Goal: Use online tool/utility: Utilize a website feature to perform a specific function

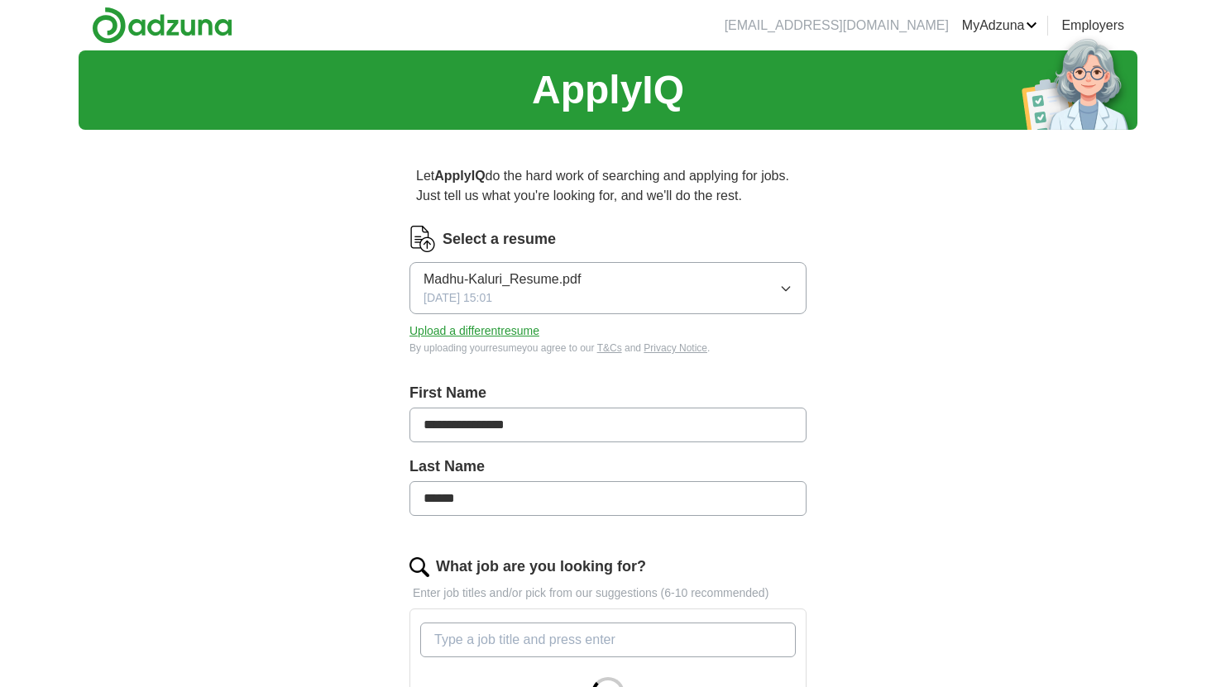
scroll to position [15, 0]
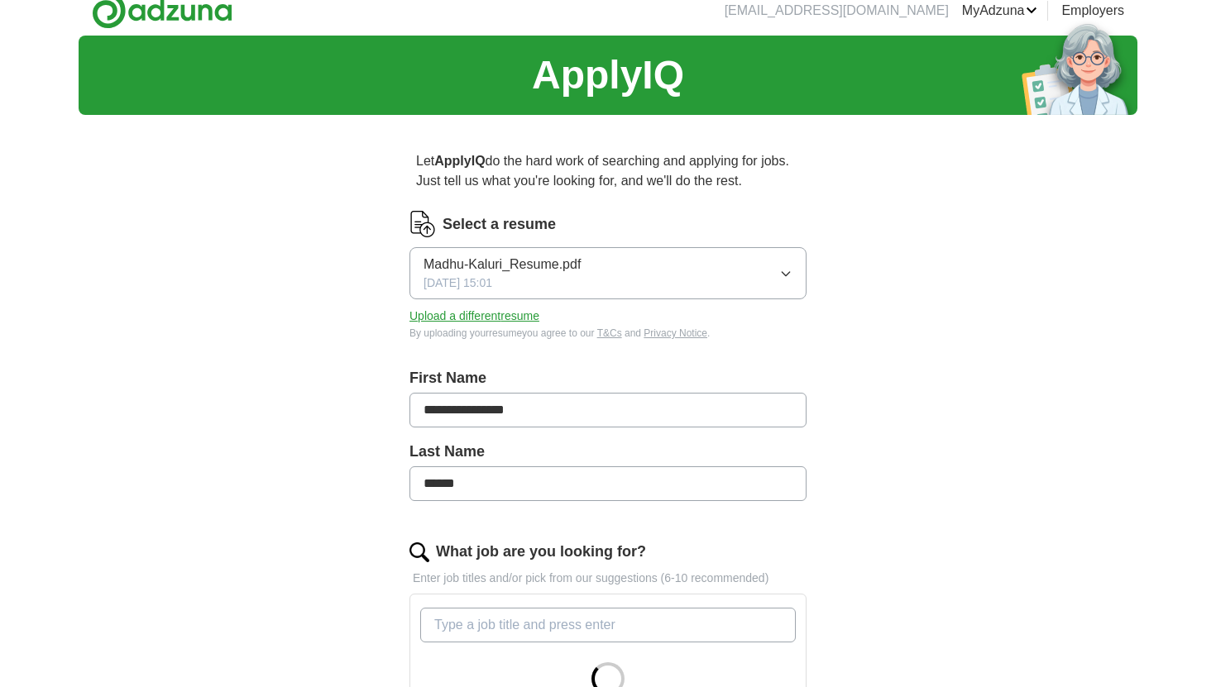
click at [777, 280] on button "Madhu-Kaluri_Resume.pdf [DATE] 15:01" at bounding box center [607, 273] width 397 height 52
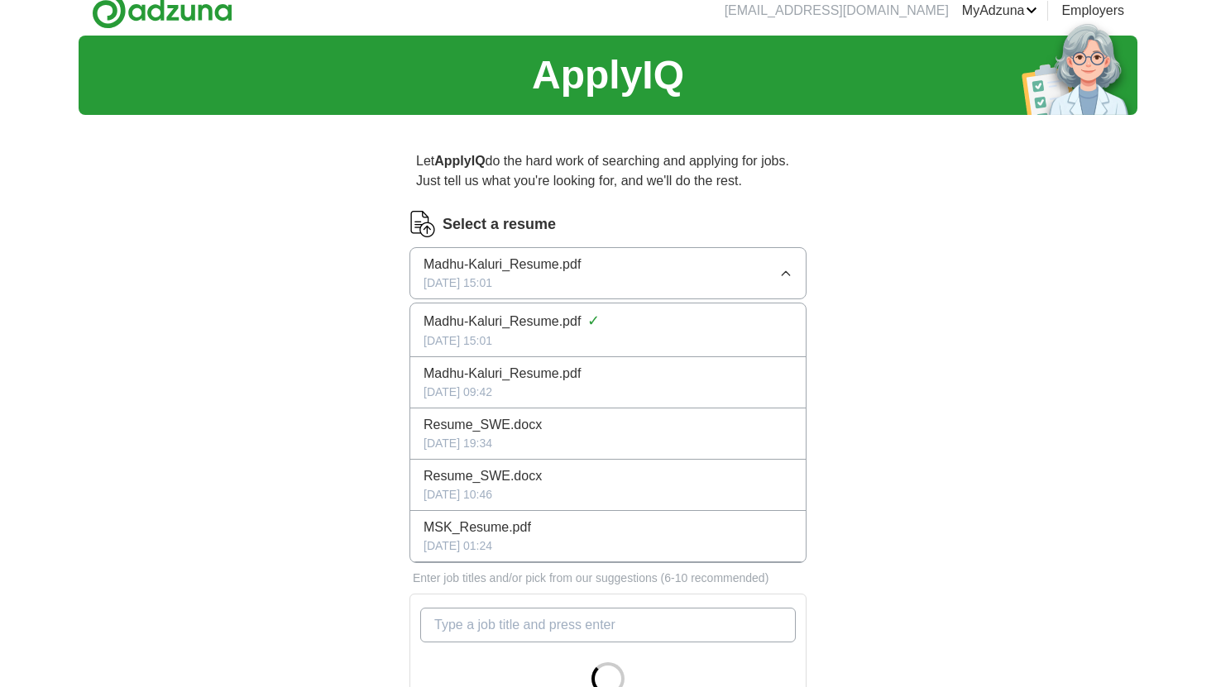
click at [893, 335] on div "**********" at bounding box center [608, 566] width 1059 height 1061
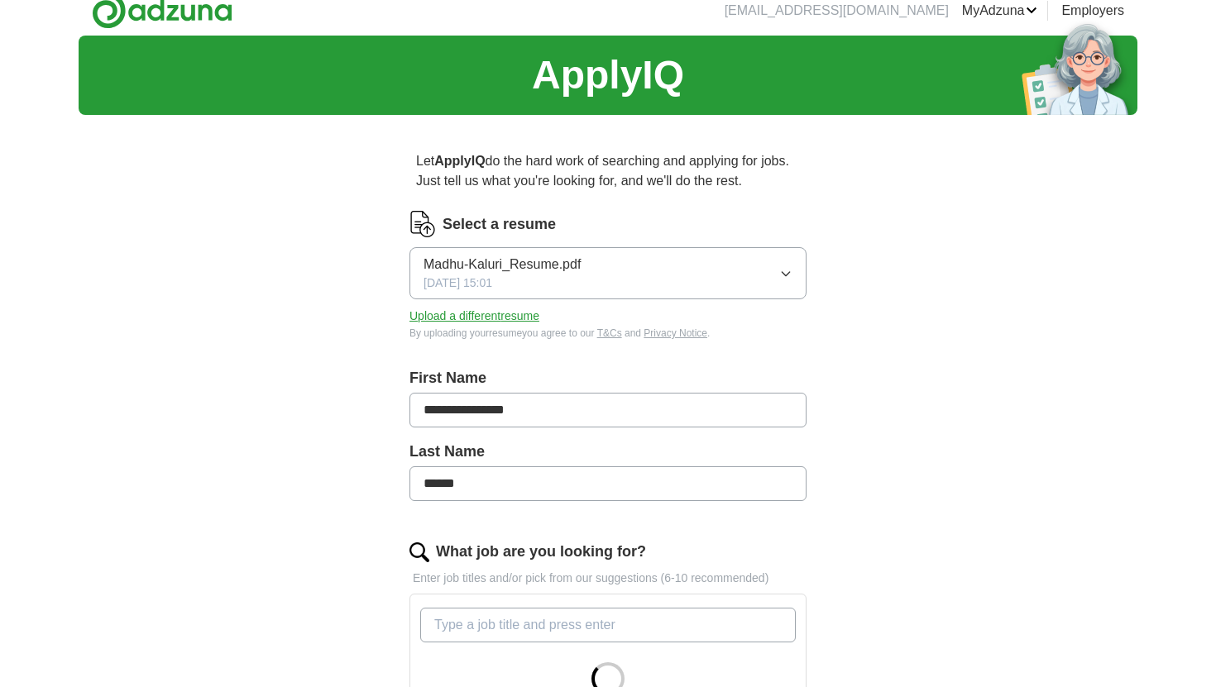
click at [477, 314] on button "Upload a different resume" at bounding box center [474, 316] width 130 height 17
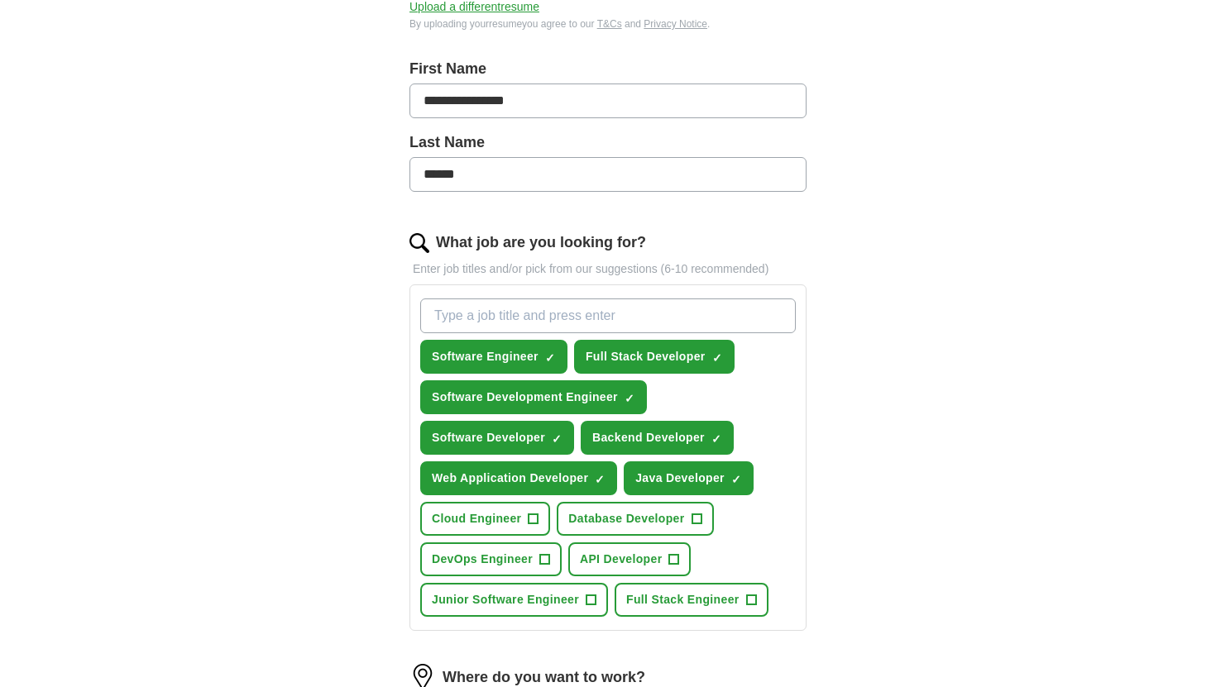
scroll to position [326, 0]
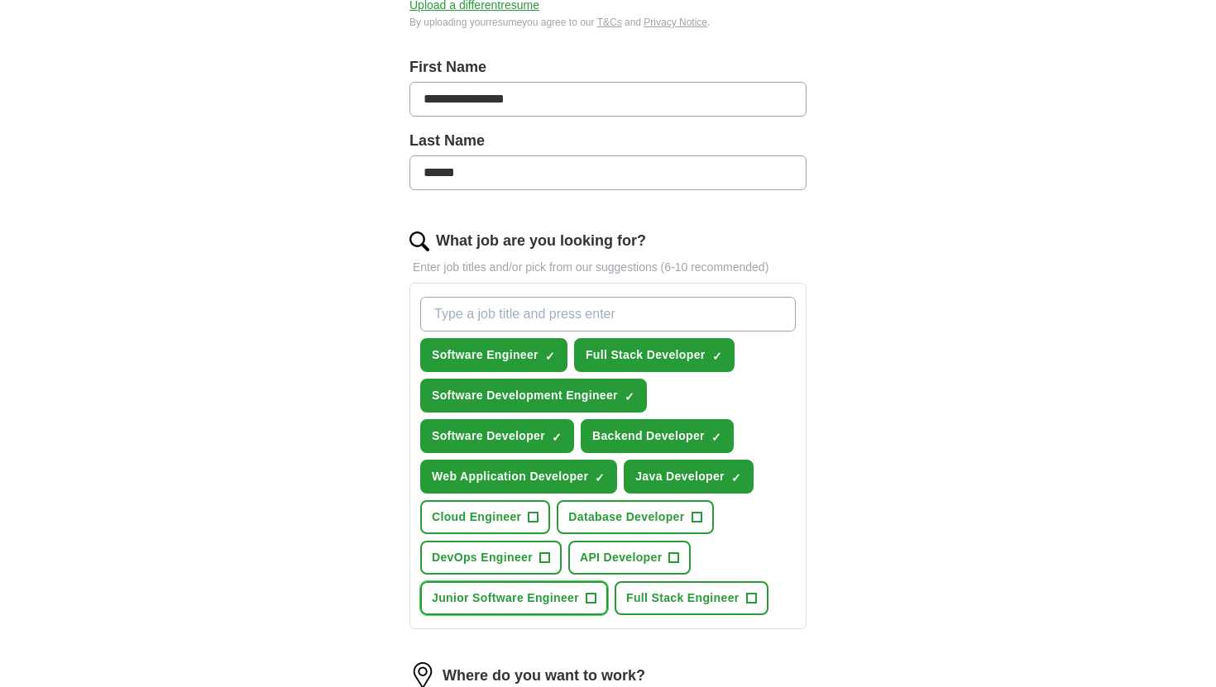
click at [574, 603] on span "Junior Software Engineer" at bounding box center [505, 598] width 147 height 17
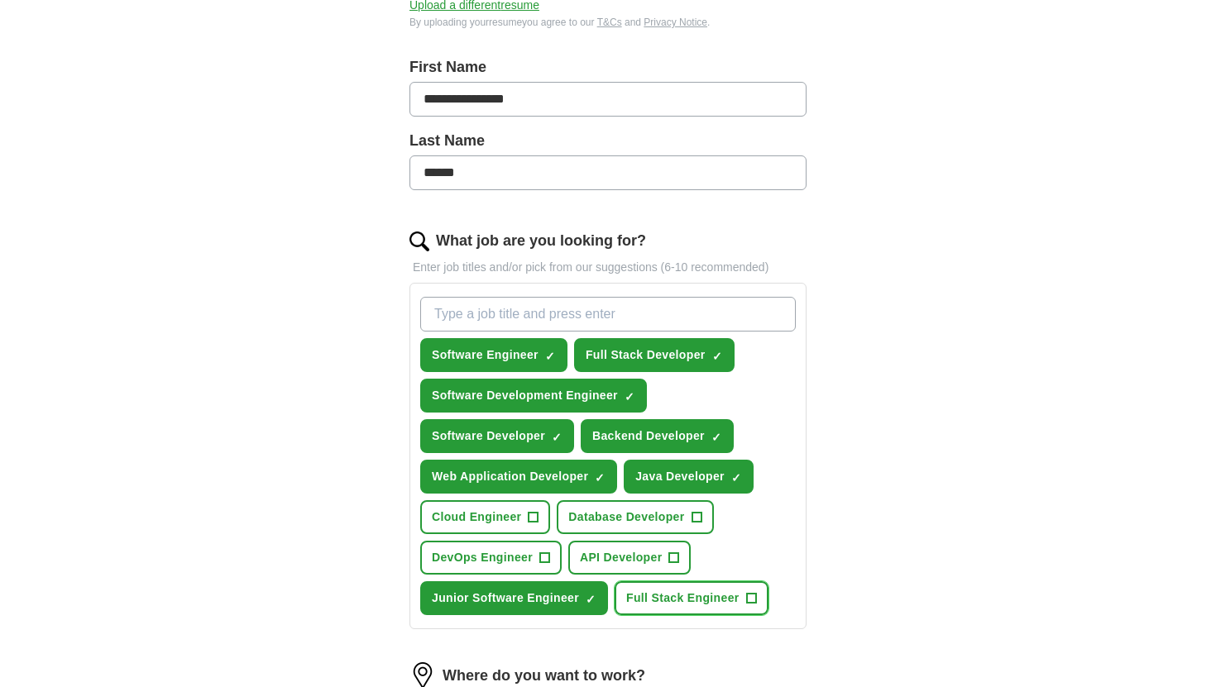
click at [751, 602] on span "+" at bounding box center [751, 598] width 10 height 13
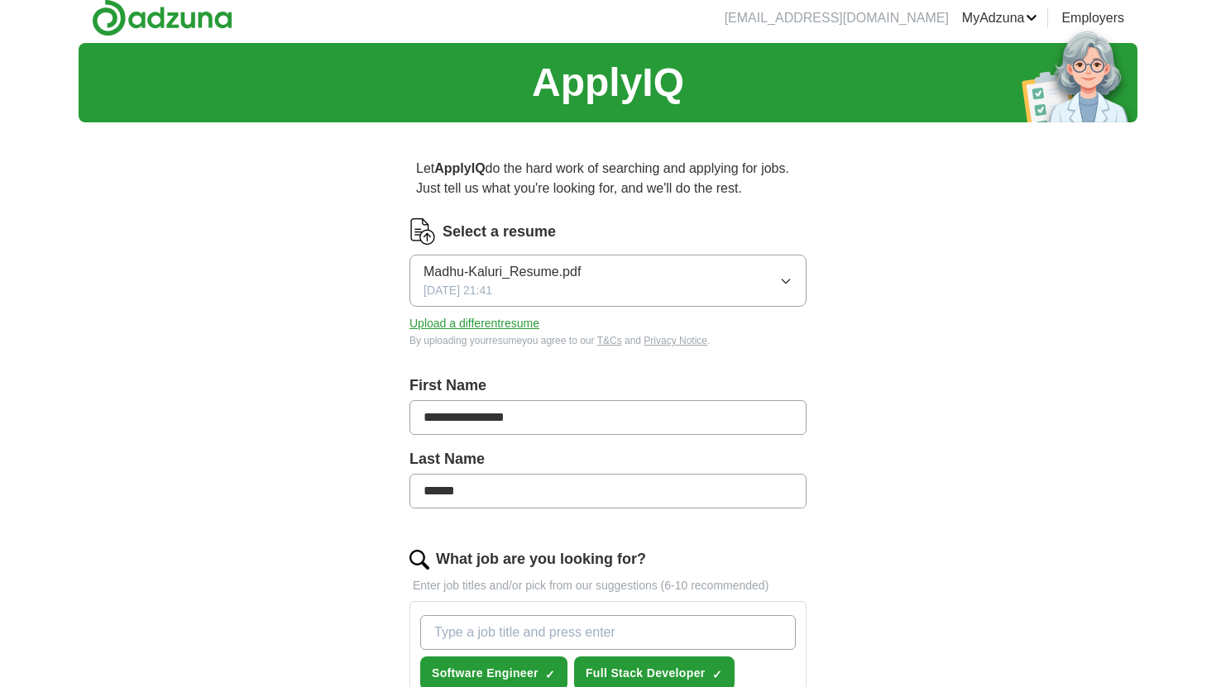
scroll to position [0, 0]
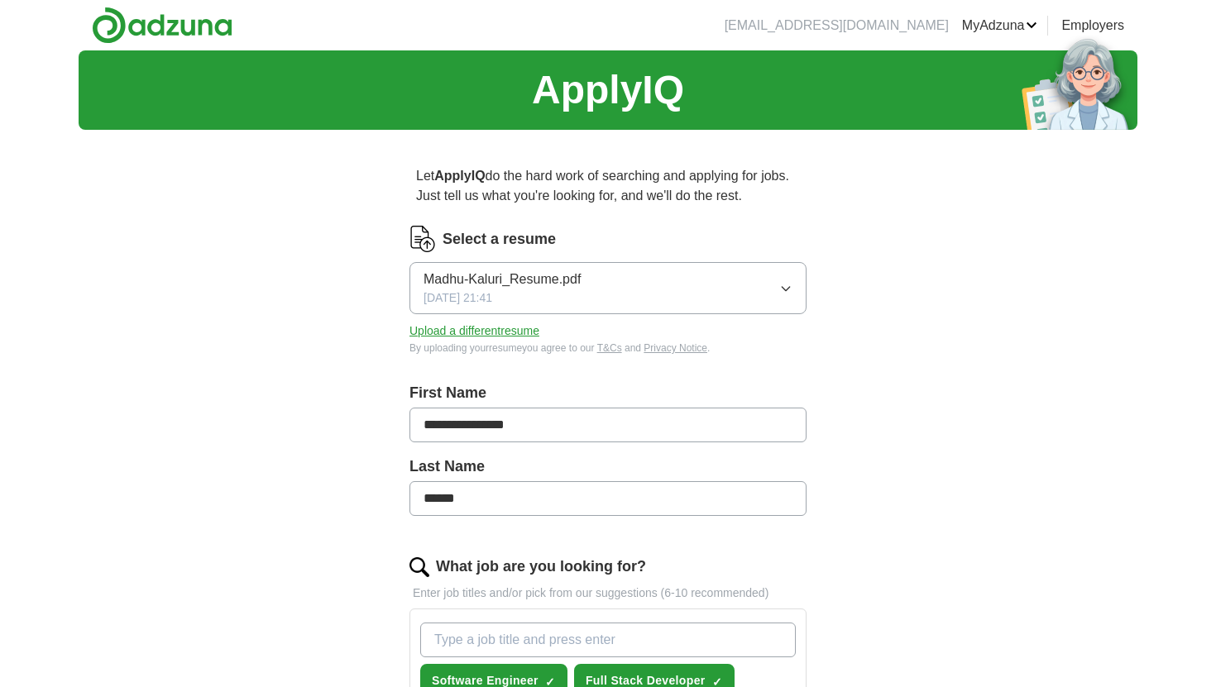
click at [780, 295] on icon "button" at bounding box center [785, 288] width 13 height 13
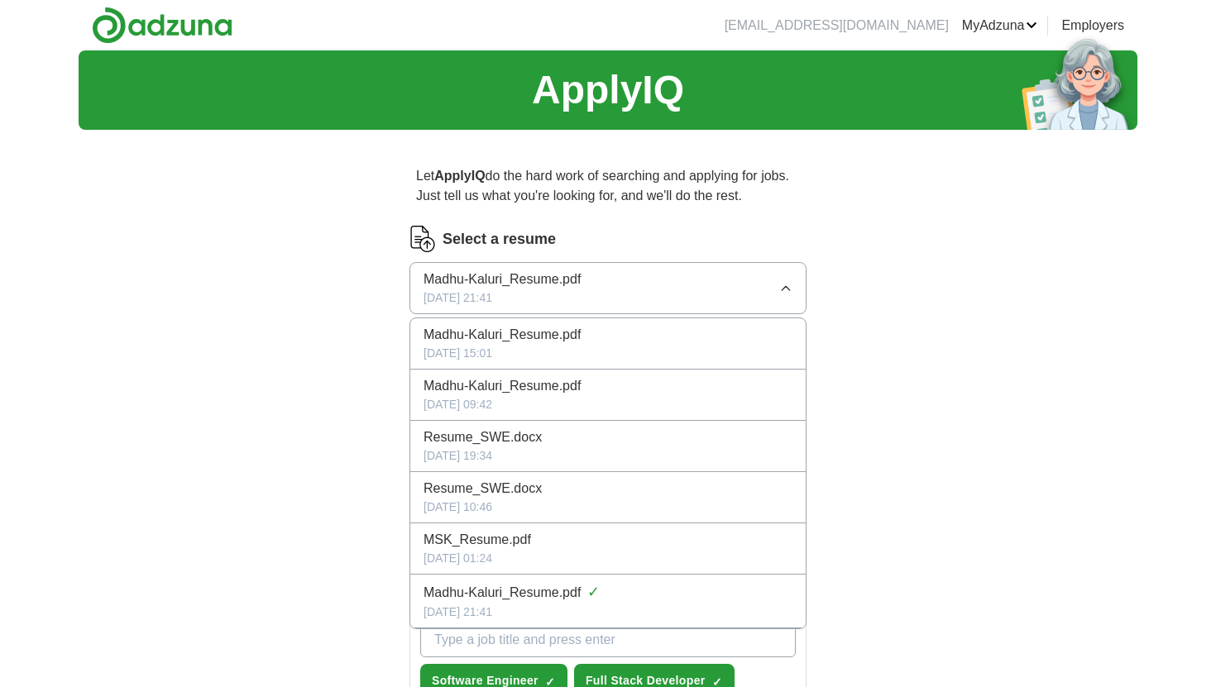
click at [887, 309] on div "**********" at bounding box center [608, 689] width 1059 height 1279
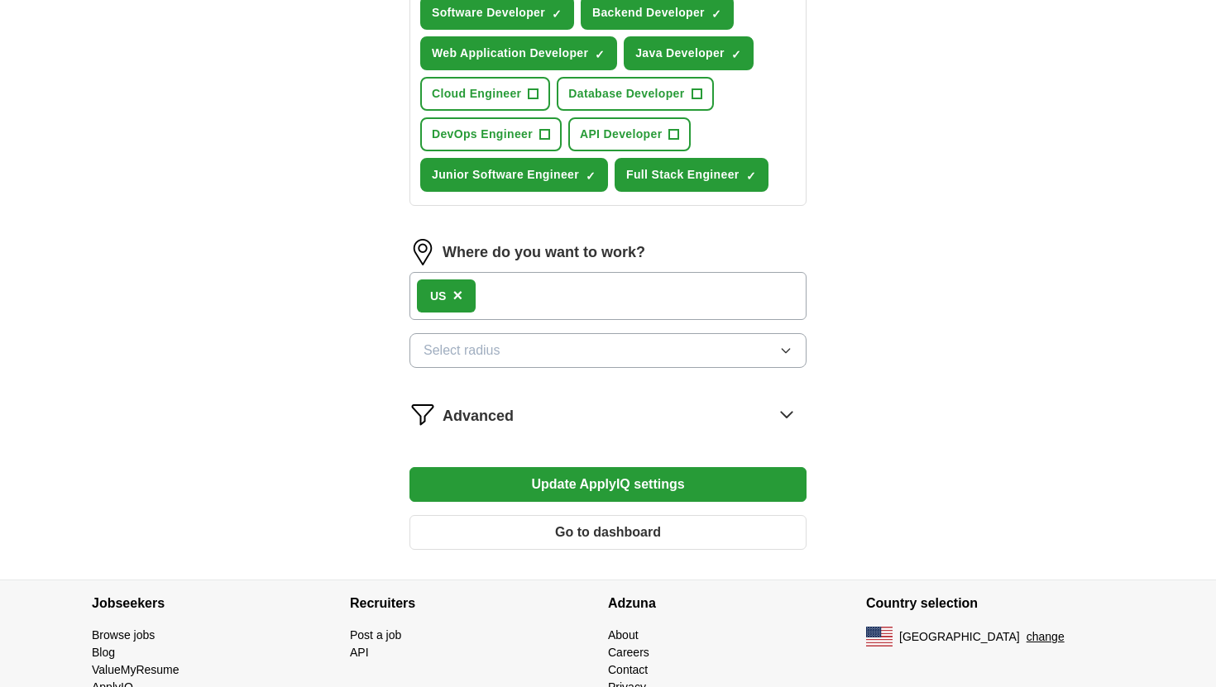
scroll to position [809, 0]
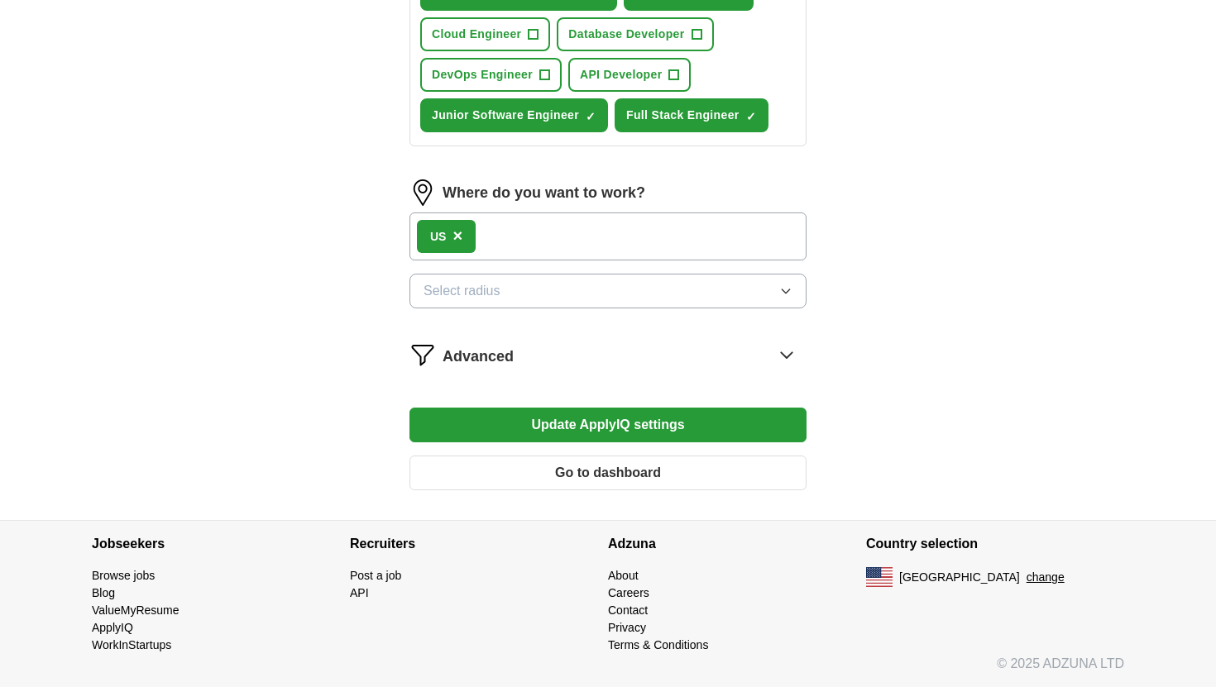
click at [697, 427] on button "Update ApplyIQ settings" at bounding box center [607, 425] width 397 height 35
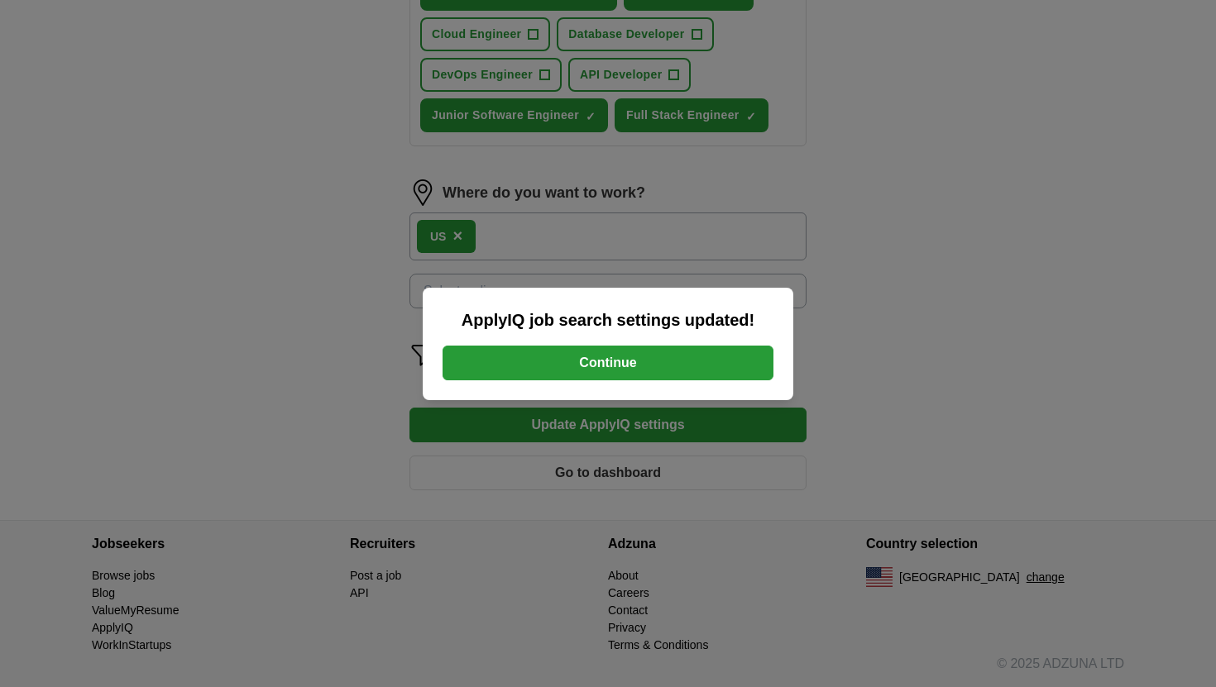
click at [703, 369] on button "Continue" at bounding box center [608, 363] width 331 height 35
